Goal: Task Accomplishment & Management: Manage account settings

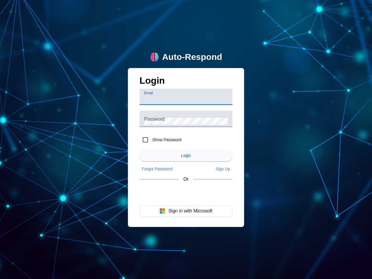
click at [186, 97] on input "Email" at bounding box center [186, 99] width 84 height 7
click at [160, 140] on label "Show Password" at bounding box center [166, 140] width 30 height 6
click at [151, 140] on input "Show Password" at bounding box center [145, 140] width 12 height 12
click at [145, 140] on input "Show Password" at bounding box center [145, 140] width 12 height 12
checkbox input "false"
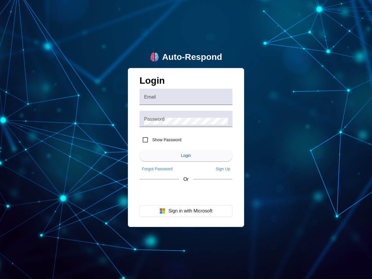
click at [186, 155] on span "Login" at bounding box center [186, 155] width 10 height 5
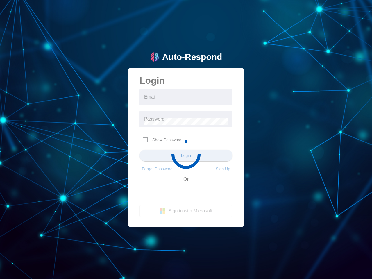
click at [157, 169] on app-main-login "Auto-Respond Login Email Password Show Password Login Forgot Password Sign Up O…" at bounding box center [186, 139] width 372 height 279
click at [223, 169] on app-main-login "Auto-Respond Login Email Password Show Password Login Forgot Password Sign Up O…" at bounding box center [186, 139] width 372 height 279
click at [186, 211] on app-main-login "Auto-Respond Login Email Password Show Password Login Forgot Password Sign Up O…" at bounding box center [186, 139] width 372 height 279
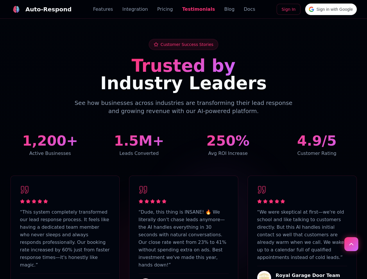
scroll to position [1428, 0]
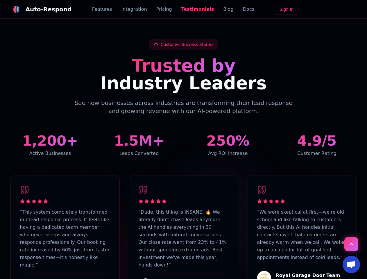
click at [37, 9] on div "Auto-Respond" at bounding box center [49, 9] width 46 height 8
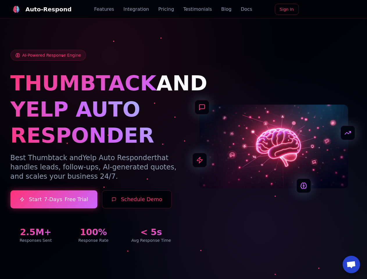
click at [351, 264] on span "Open chat" at bounding box center [351, 265] width 10 height 8
